Goal: Task Accomplishment & Management: Use online tool/utility

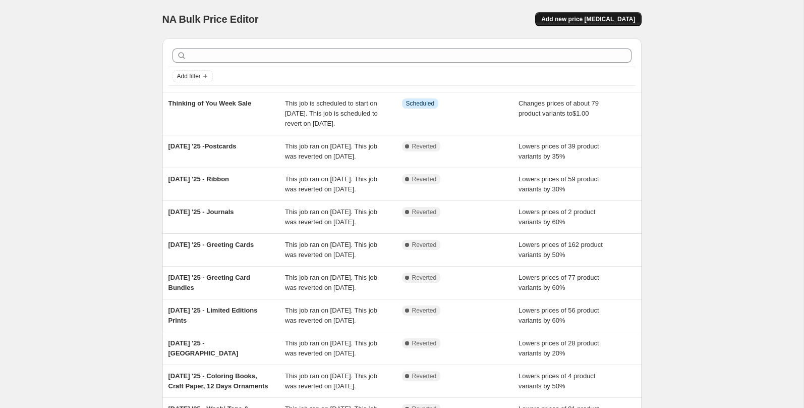
click at [614, 16] on span "Add new price [MEDICAL_DATA]" at bounding box center [588, 19] width 94 height 8
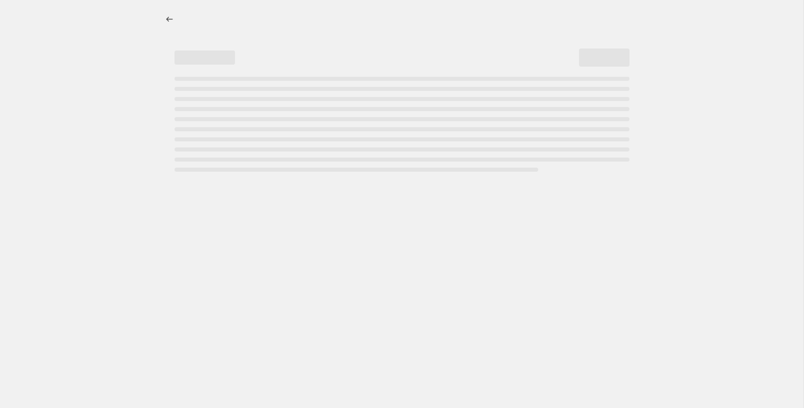
select select "percentage"
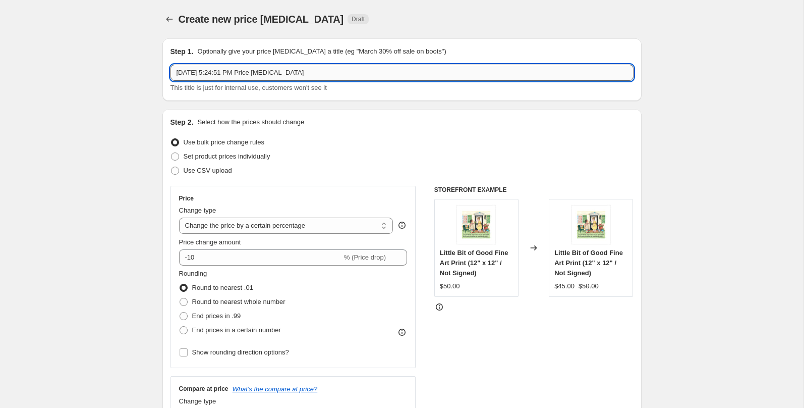
click at [209, 72] on input "[DATE] 5:24:51 PM Price [MEDICAL_DATA]" at bounding box center [402, 73] width 463 height 16
click at [228, 73] on input "Light The Night Sale" at bounding box center [402, 73] width 463 height 16
type input "Light The Night Print Sale"
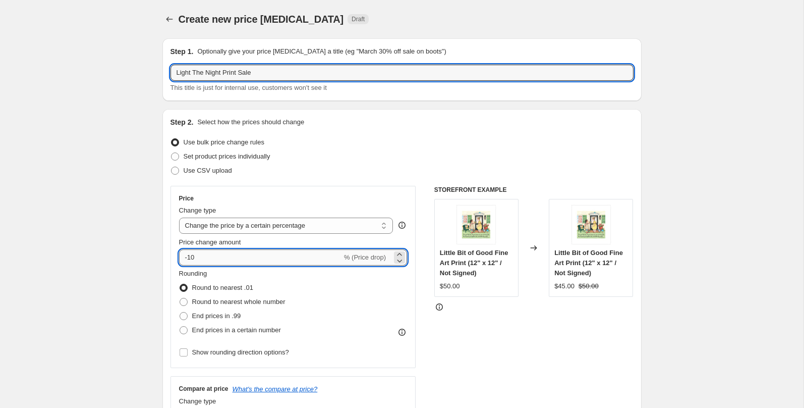
click at [209, 257] on input "-10" at bounding box center [260, 257] width 163 height 16
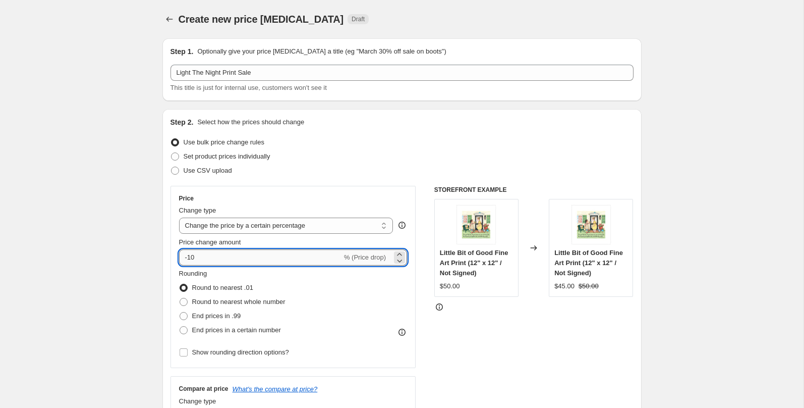
type input "-1"
type input "-35"
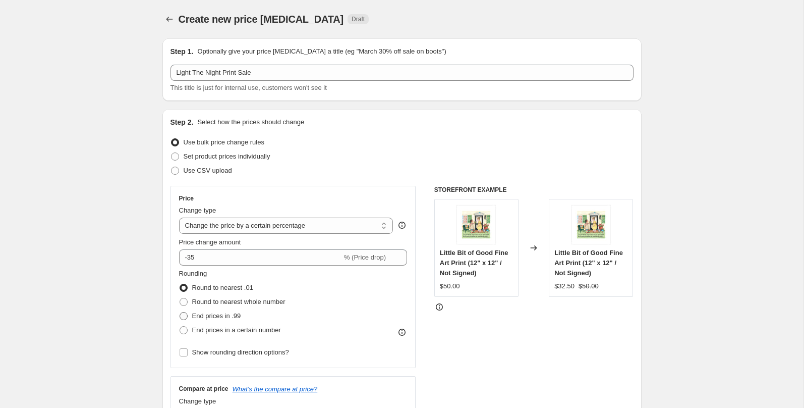
click at [202, 315] on span "End prices in .99" at bounding box center [216, 316] width 49 height 8
click at [180, 312] on input "End prices in .99" at bounding box center [180, 312] width 1 height 1
radio input "true"
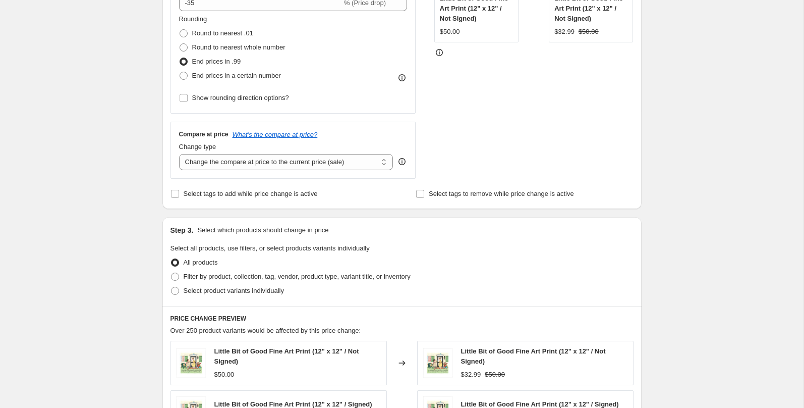
scroll to position [256, 0]
click at [287, 274] on span "Filter by product, collection, tag, vendor, product type, variant title, or inv…" at bounding box center [297, 275] width 227 height 8
click at [172, 271] on input "Filter by product, collection, tag, vendor, product type, variant title, or inv…" at bounding box center [171, 271] width 1 height 1
radio input "true"
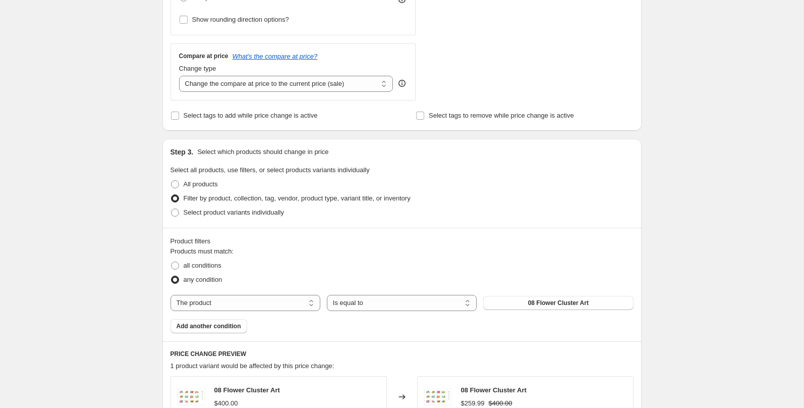
scroll to position [363, 0]
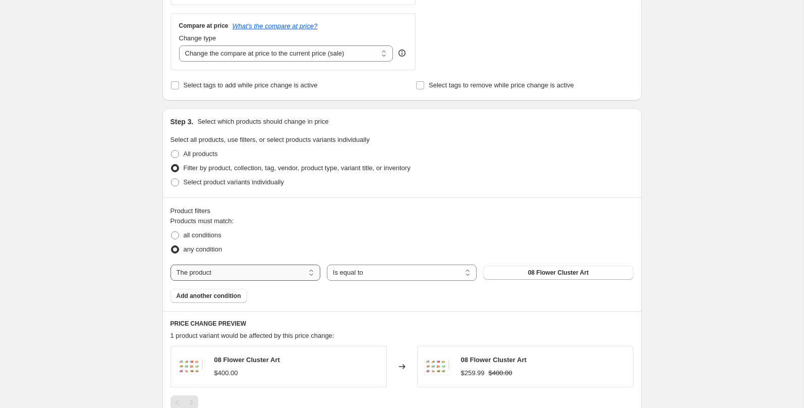
click at [265, 274] on select "The product The product's collection The product's tag The product's vendor The…" at bounding box center [246, 272] width 150 height 16
select select "collection"
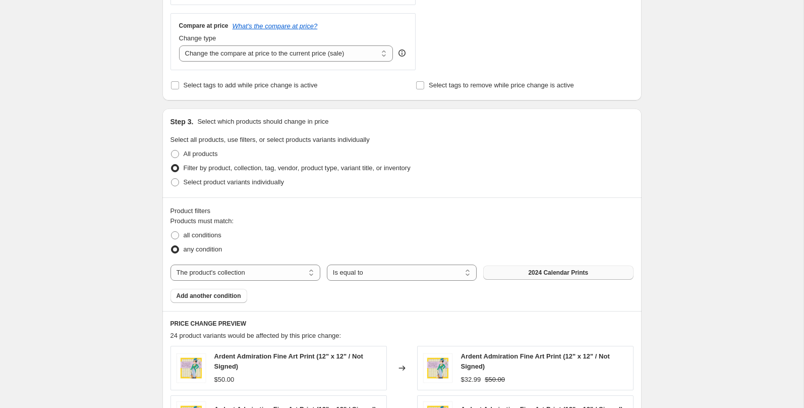
click at [530, 271] on span "2024 Calendar Prints" at bounding box center [558, 272] width 60 height 8
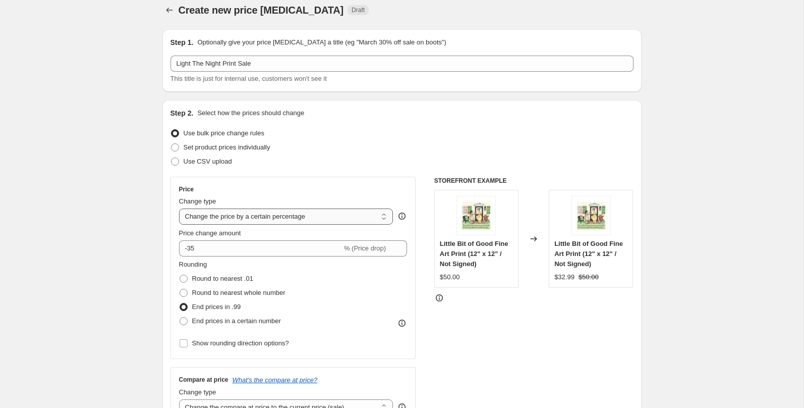
scroll to position [6, 0]
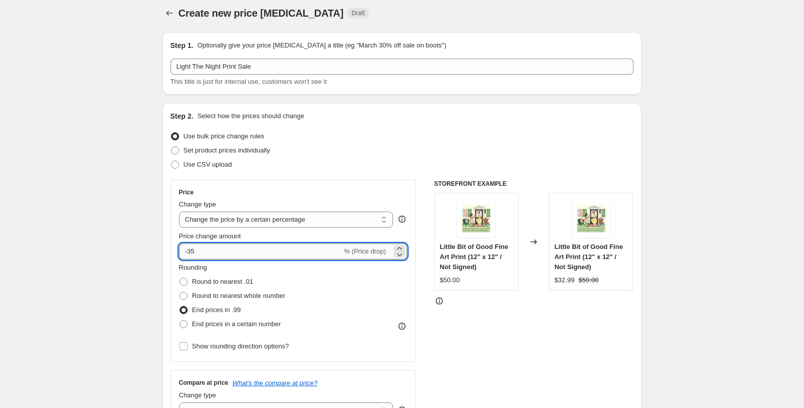
click at [215, 249] on input "-35" at bounding box center [260, 251] width 163 height 16
type input "-3"
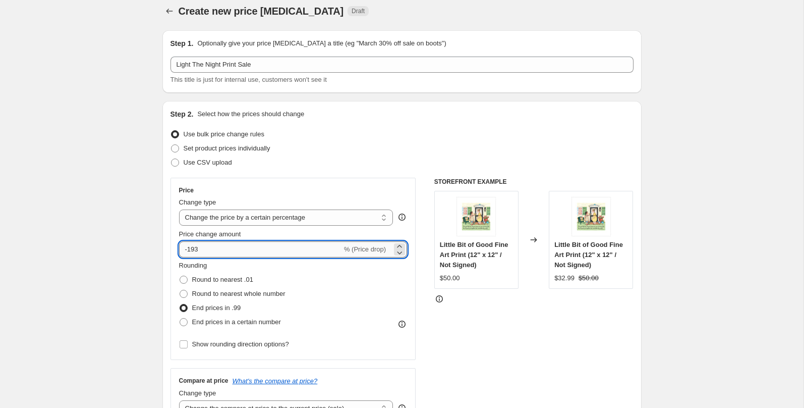
drag, startPoint x: 206, startPoint y: 248, endPoint x: 189, endPoint y: 249, distance: 17.7
click at [189, 249] on input "-193" at bounding box center [260, 249] width 163 height 16
type input "-25"
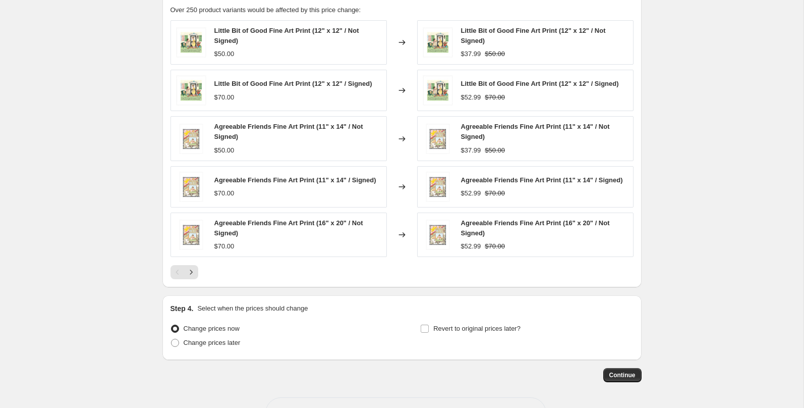
scroll to position [724, 0]
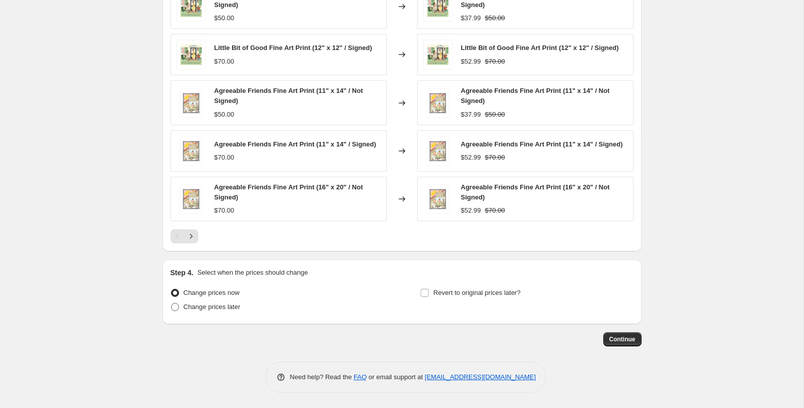
click at [224, 306] on span "Change prices later" at bounding box center [212, 307] width 57 height 8
click at [172, 303] on input "Change prices later" at bounding box center [171, 303] width 1 height 1
radio input "true"
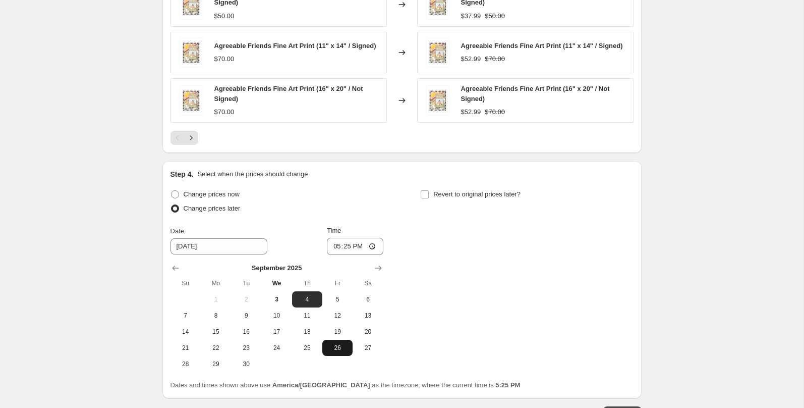
scroll to position [896, 0]
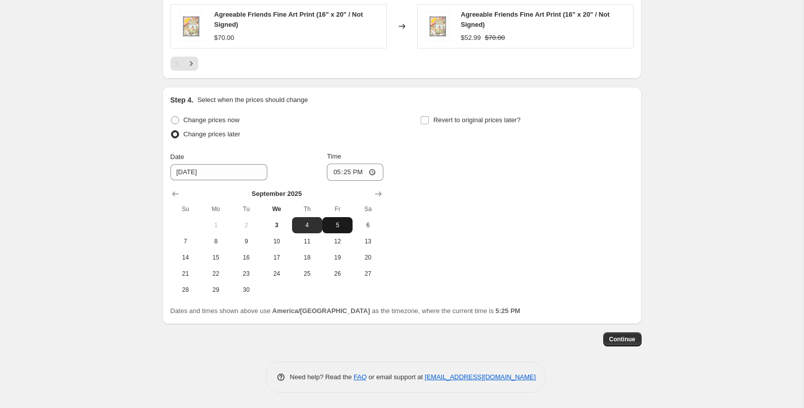
click at [341, 221] on span "5" at bounding box center [337, 225] width 22 height 8
type input "[DATE]"
click at [332, 172] on input "17:25" at bounding box center [355, 171] width 56 height 17
type input "00:00"
click at [449, 119] on span "Revert to original prices later?" at bounding box center [476, 120] width 87 height 8
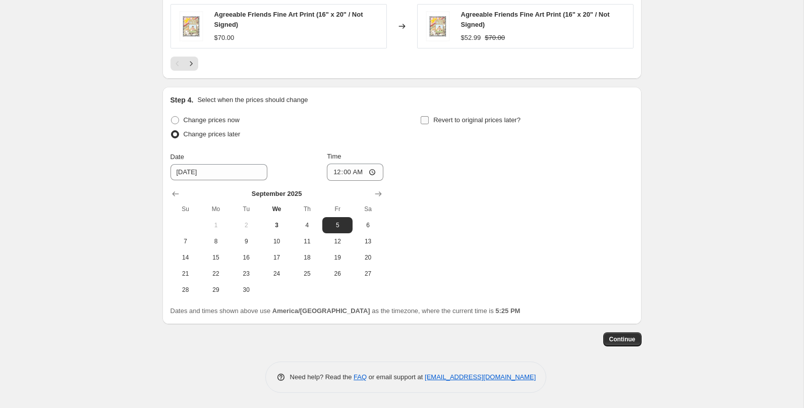
click at [429, 119] on input "Revert to original prices later?" at bounding box center [425, 120] width 8 height 8
checkbox input "true"
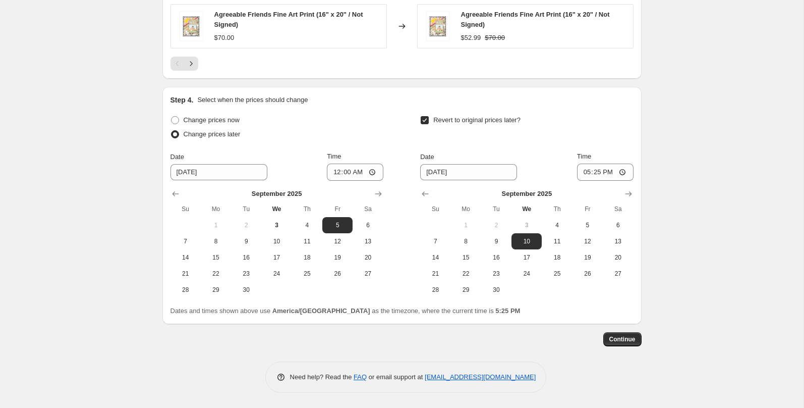
drag, startPoint x: 616, startPoint y: 223, endPoint x: 582, endPoint y: 194, distance: 45.4
click at [616, 223] on span "6" at bounding box center [618, 225] width 22 height 8
type input "[DATE]"
click at [583, 173] on input "17:25" at bounding box center [605, 171] width 56 height 17
type input "23:59"
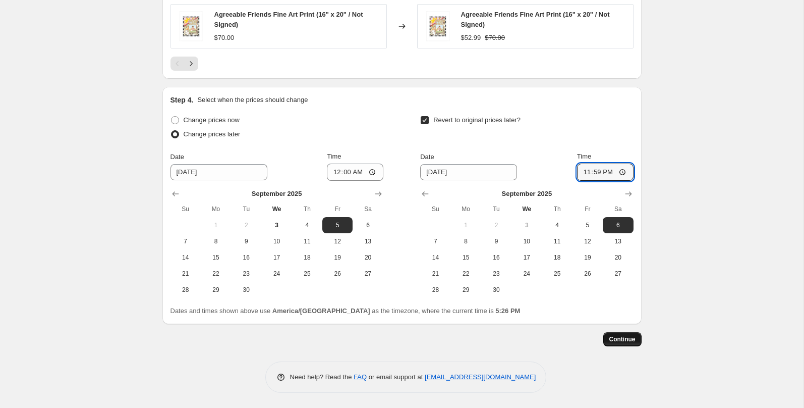
click at [626, 339] on span "Continue" at bounding box center [622, 339] width 26 height 8
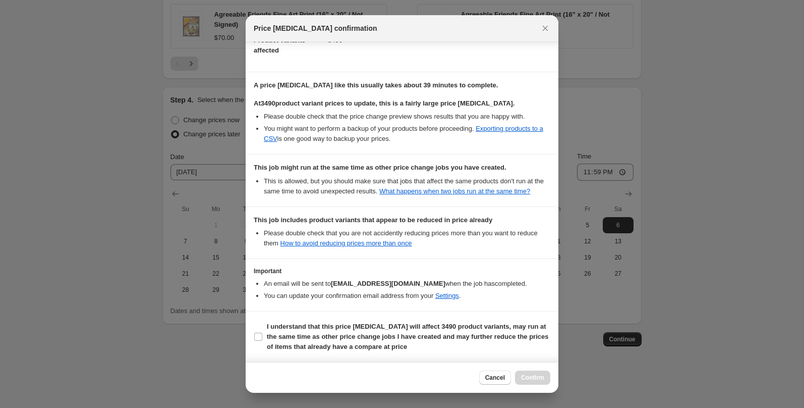
scroll to position [143, 0]
drag, startPoint x: 359, startPoint y: 333, endPoint x: 451, endPoint y: 351, distance: 94.1
click at [359, 333] on b "I understand that this price [MEDICAL_DATA] will affect 3490 product variants, …" at bounding box center [407, 336] width 281 height 28
click at [262, 333] on input "I understand that this price [MEDICAL_DATA] will affect 3490 product variants, …" at bounding box center [258, 336] width 8 height 8
checkbox input "true"
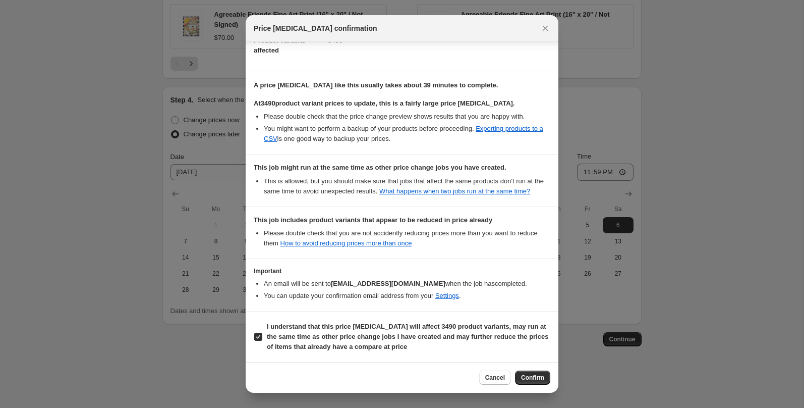
click at [539, 375] on span "Confirm" at bounding box center [532, 377] width 23 height 8
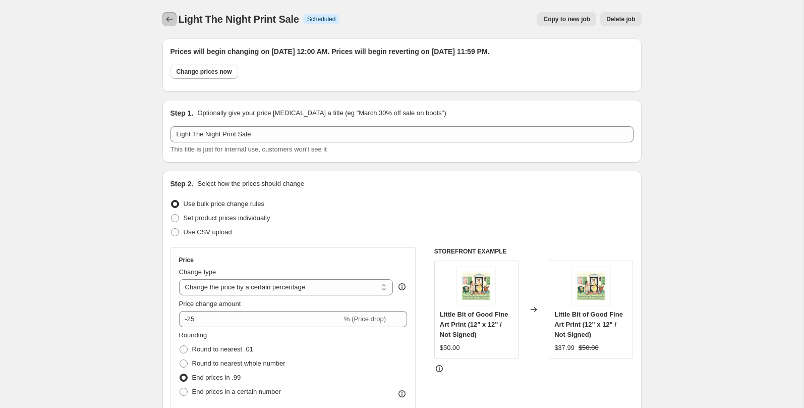
click at [175, 19] on button "Price change jobs" at bounding box center [169, 19] width 14 height 14
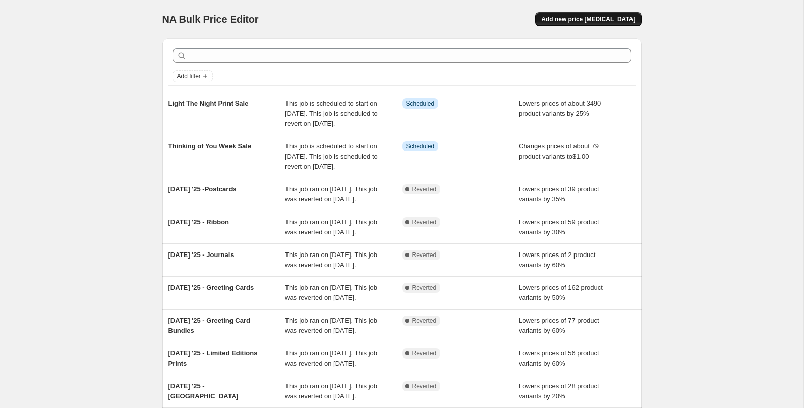
click at [610, 20] on span "Add new price [MEDICAL_DATA]" at bounding box center [588, 19] width 94 height 8
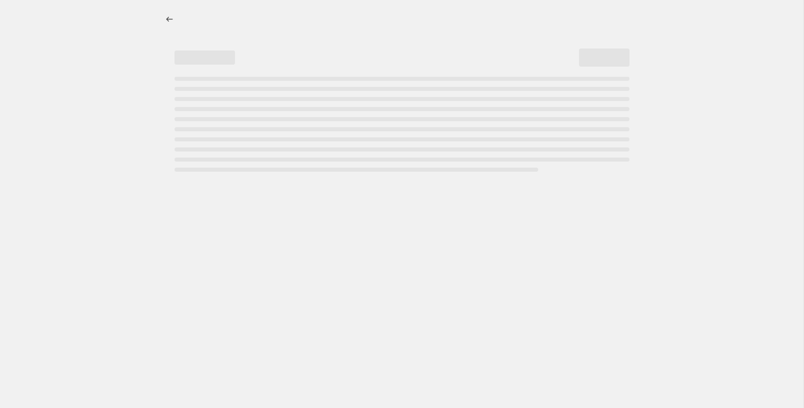
select select "percentage"
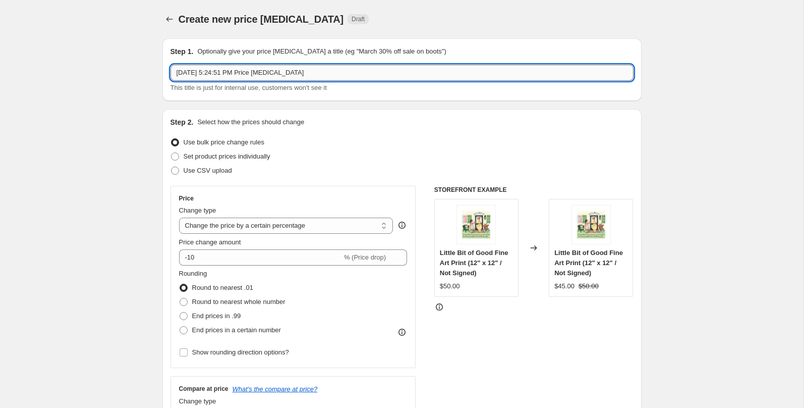
click at [257, 73] on input "[DATE] 5:24:51 PM Price [MEDICAL_DATA]" at bounding box center [402, 73] width 463 height 16
type input "Light The Night Limited Print Sale"
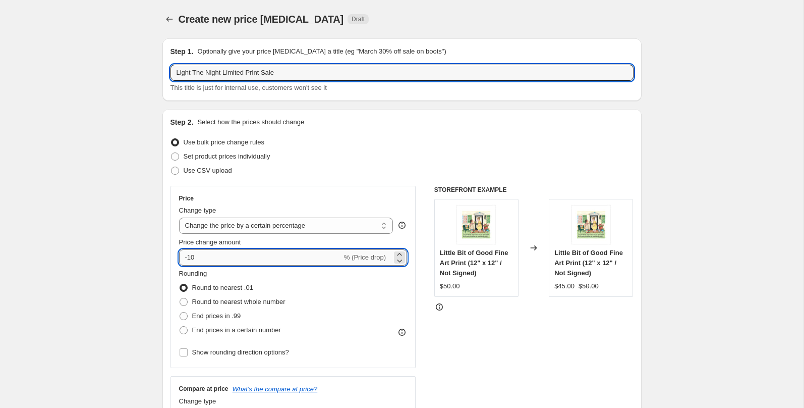
click at [204, 254] on input "-10" at bounding box center [260, 257] width 163 height 16
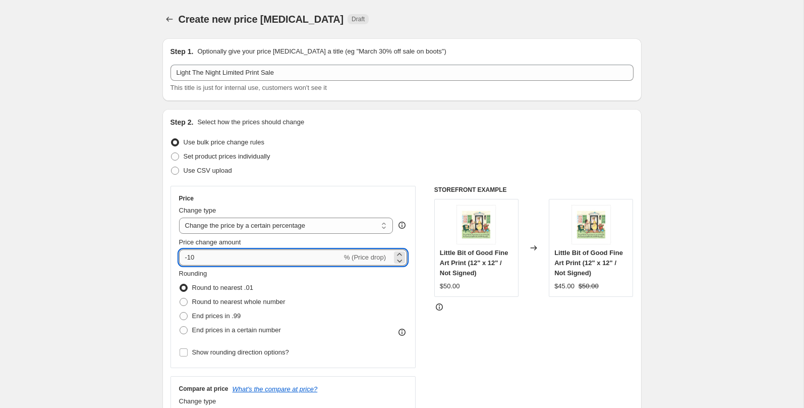
type input "-1"
type input "-35"
drag, startPoint x: 232, startPoint y: 312, endPoint x: 293, endPoint y: 309, distance: 61.1
click at [232, 312] on span "End prices in .99" at bounding box center [216, 316] width 49 height 8
click at [180, 312] on input "End prices in .99" at bounding box center [180, 312] width 1 height 1
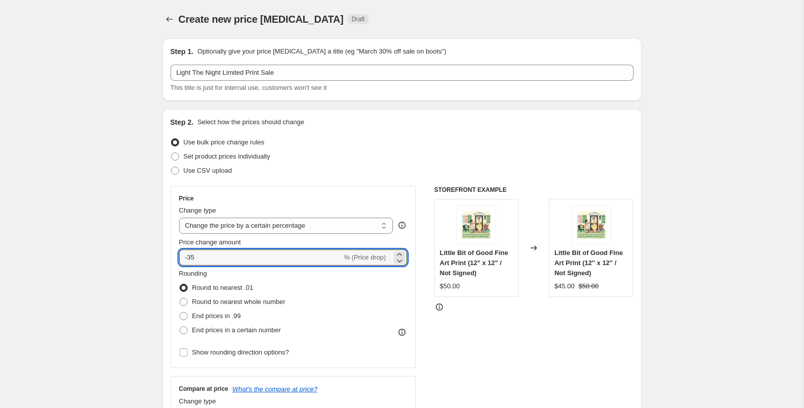
radio input "true"
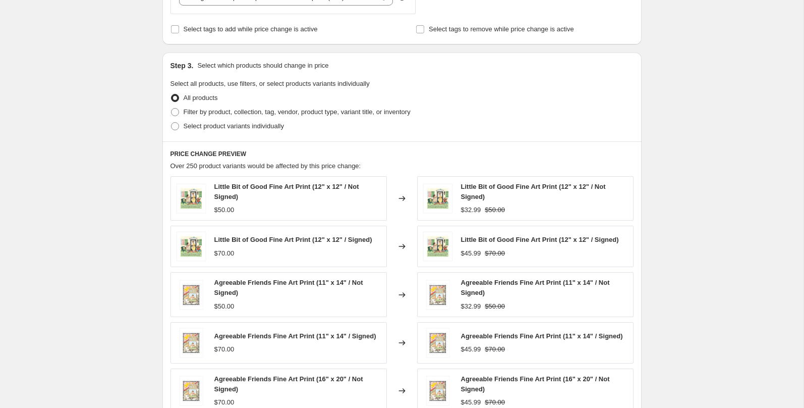
scroll to position [426, 0]
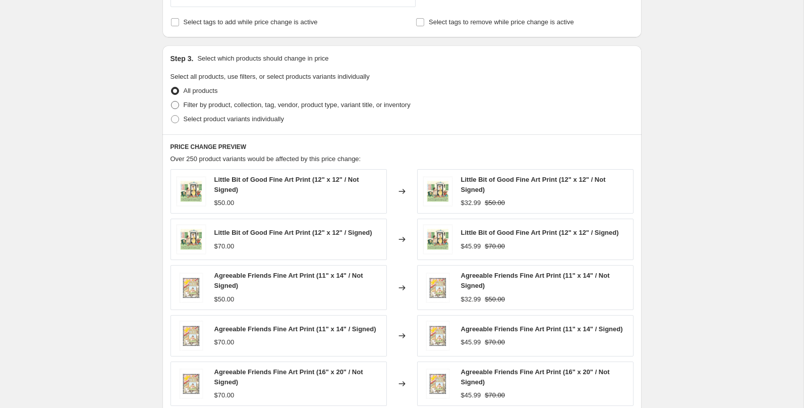
click at [282, 103] on span "Filter by product, collection, tag, vendor, product type, variant title, or inv…" at bounding box center [297, 105] width 227 height 8
click at [172, 101] on input "Filter by product, collection, tag, vendor, product type, variant title, or inv…" at bounding box center [171, 101] width 1 height 1
radio input "true"
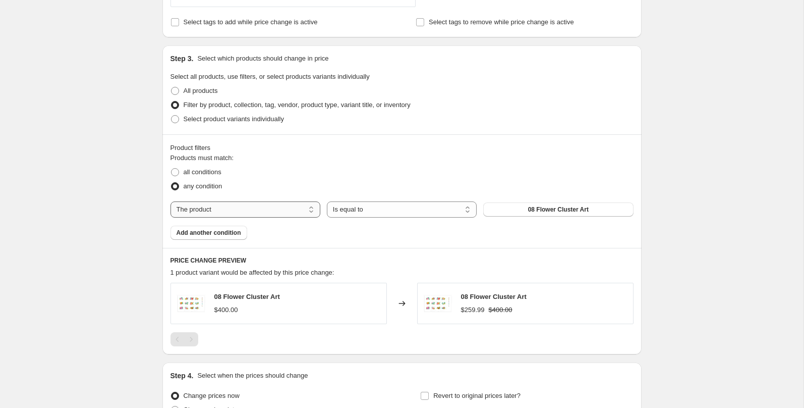
click at [261, 208] on select "The product The product's collection The product's tag The product's vendor The…" at bounding box center [246, 209] width 150 height 16
select select "collection"
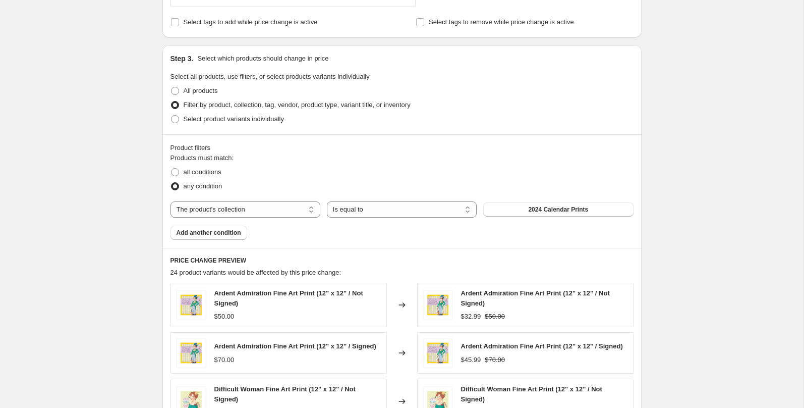
click at [544, 207] on span "2024 Calendar Prints" at bounding box center [558, 209] width 60 height 8
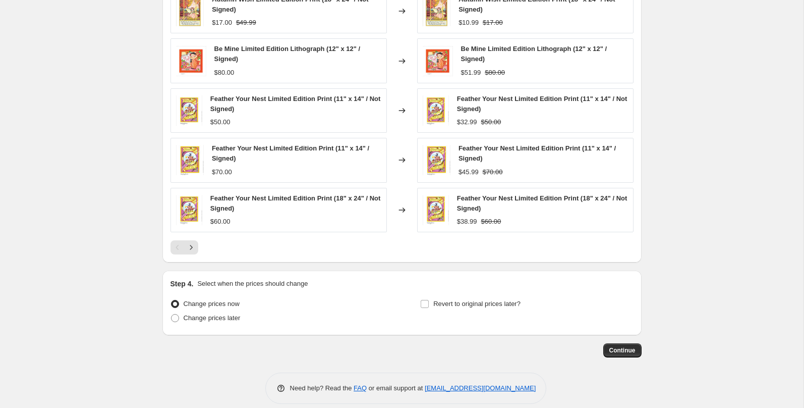
scroll to position [730, 0]
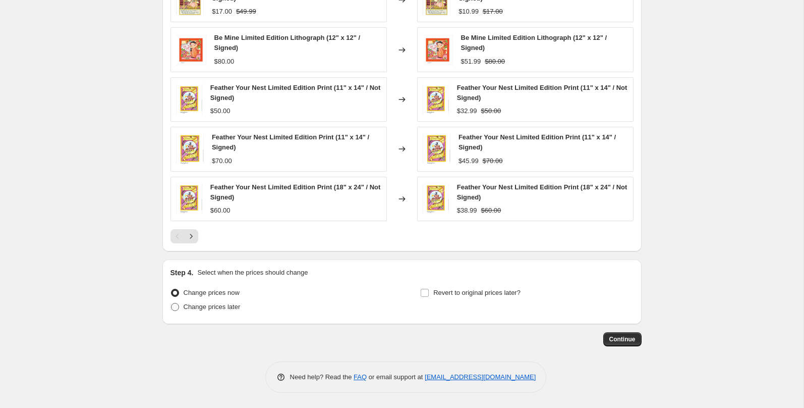
click at [201, 306] on span "Change prices later" at bounding box center [212, 307] width 57 height 8
click at [172, 303] on input "Change prices later" at bounding box center [171, 303] width 1 height 1
radio input "true"
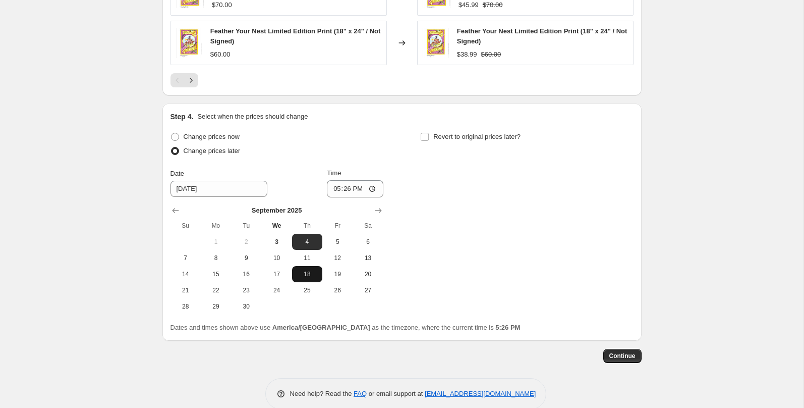
scroll to position [903, 0]
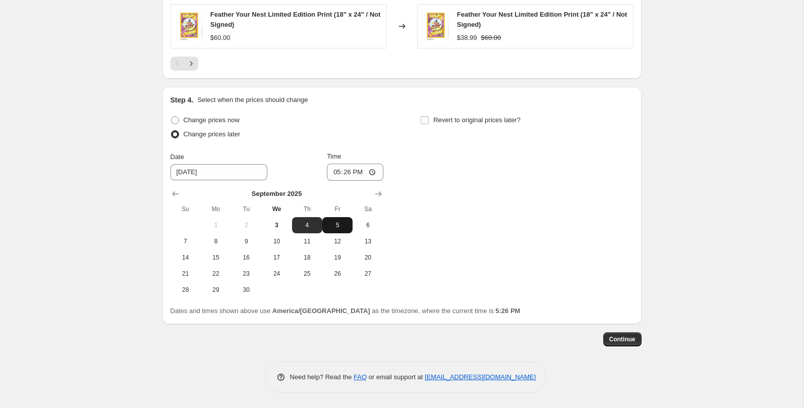
click at [337, 220] on button "5" at bounding box center [337, 225] width 30 height 16
type input "[DATE]"
click at [334, 173] on input "17:26" at bounding box center [355, 171] width 56 height 17
type input "00:00"
click at [477, 121] on span "Revert to original prices later?" at bounding box center [476, 120] width 87 height 8
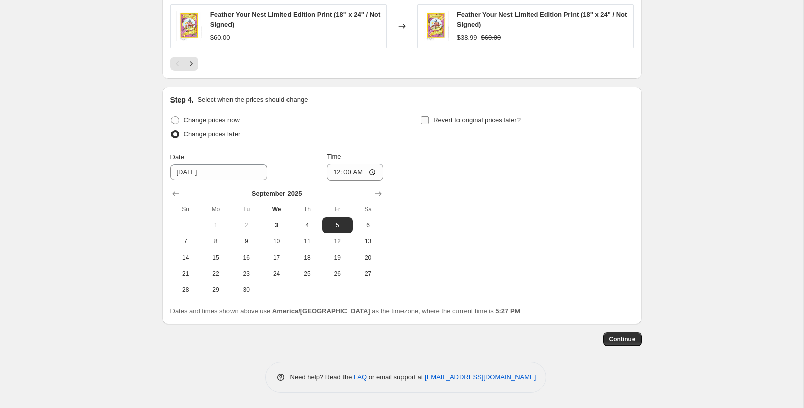
click at [429, 121] on input "Revert to original prices later?" at bounding box center [425, 120] width 8 height 8
checkbox input "true"
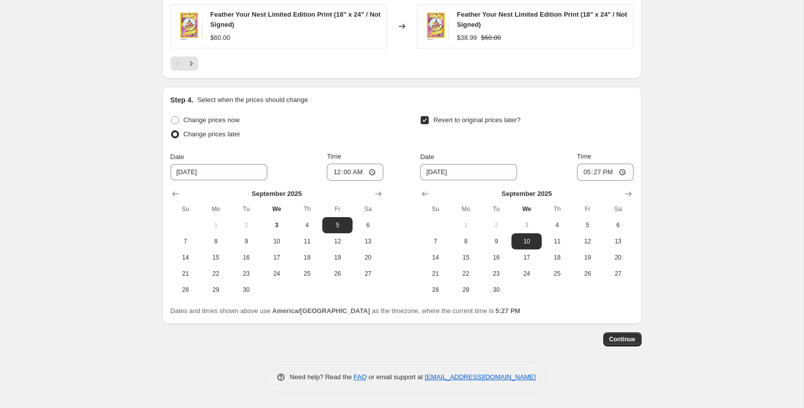
drag, startPoint x: 622, startPoint y: 224, endPoint x: 594, endPoint y: 189, distance: 45.2
click at [622, 224] on span "6" at bounding box center [618, 225] width 22 height 8
type input "[DATE]"
click at [583, 173] on input "17:27" at bounding box center [605, 171] width 56 height 17
type input "23:59"
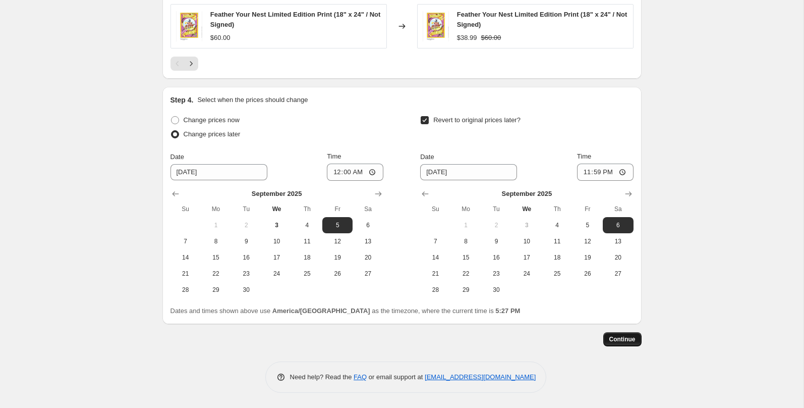
click at [627, 340] on span "Continue" at bounding box center [622, 339] width 26 height 8
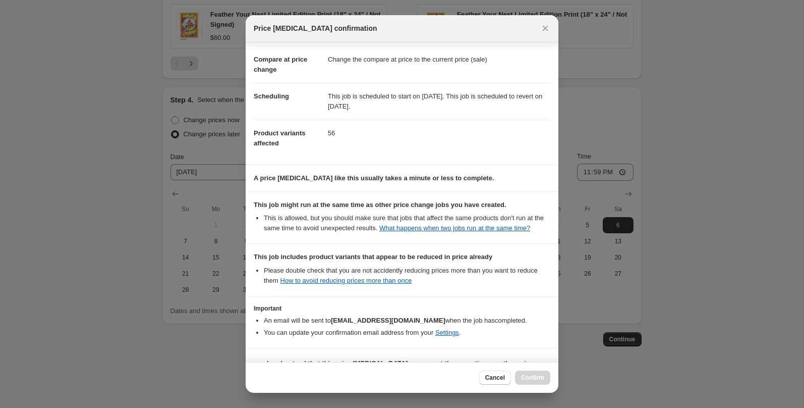
scroll to position [87, 0]
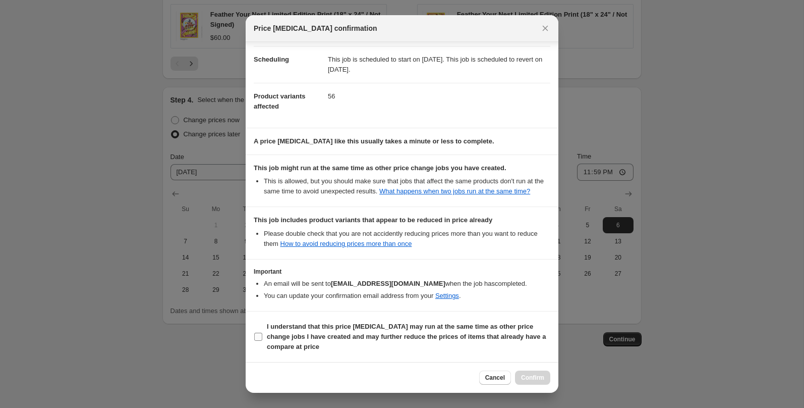
drag, startPoint x: 403, startPoint y: 329, endPoint x: 456, endPoint y: 337, distance: 53.6
click at [403, 329] on b "I understand that this price [MEDICAL_DATA] may run at the same time as other p…" at bounding box center [406, 336] width 279 height 28
click at [262, 332] on input "I understand that this price [MEDICAL_DATA] may run at the same time as other p…" at bounding box center [258, 336] width 8 height 8
checkbox input "true"
click at [534, 377] on span "Confirm" at bounding box center [532, 377] width 23 height 8
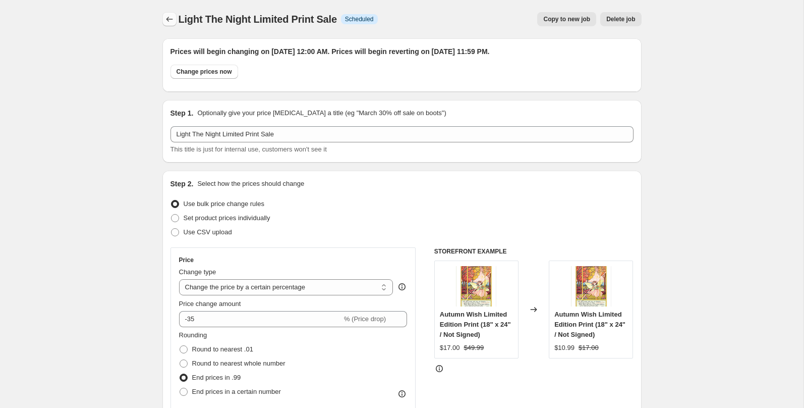
click at [173, 23] on icon "Price change jobs" at bounding box center [169, 19] width 10 height 10
